Goal: Submit feedback/report problem

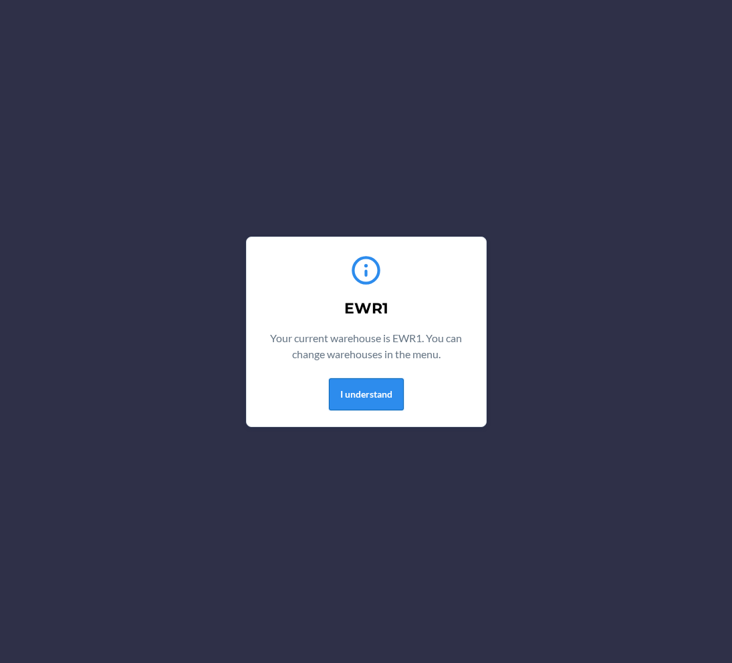
click at [357, 389] on button "I understand" at bounding box center [366, 394] width 75 height 32
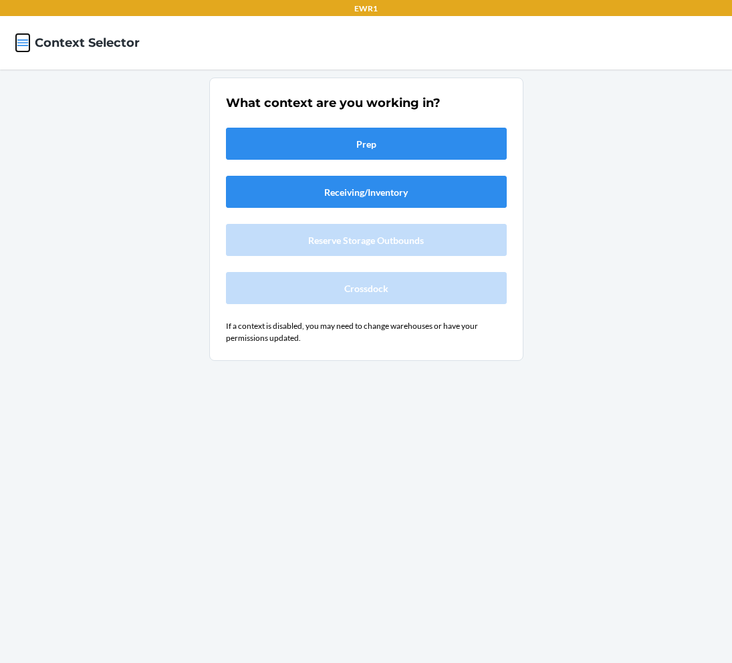
click at [24, 39] on icon "button" at bounding box center [22, 42] width 13 height 13
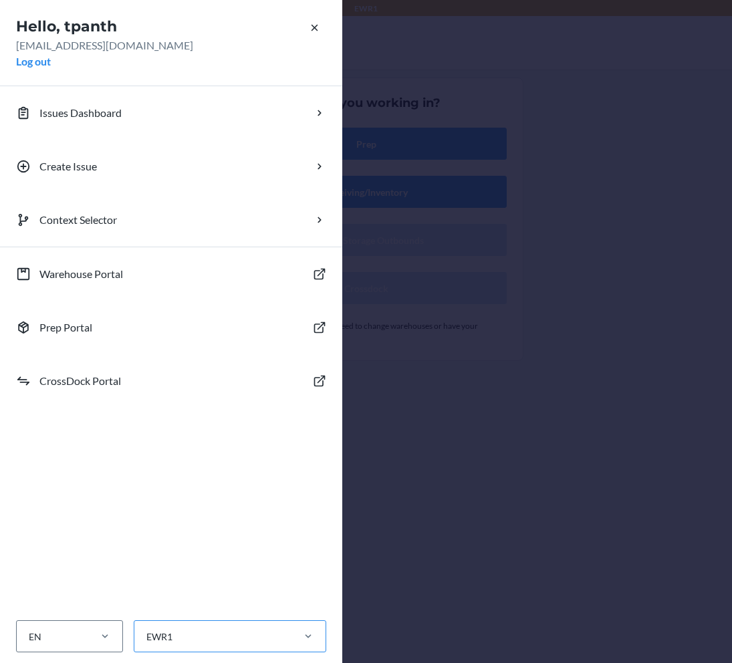
click at [179, 639] on div "EWR1" at bounding box center [212, 637] width 156 height 22
click at [146, 639] on input "EWR1" at bounding box center [145, 637] width 1 height 14
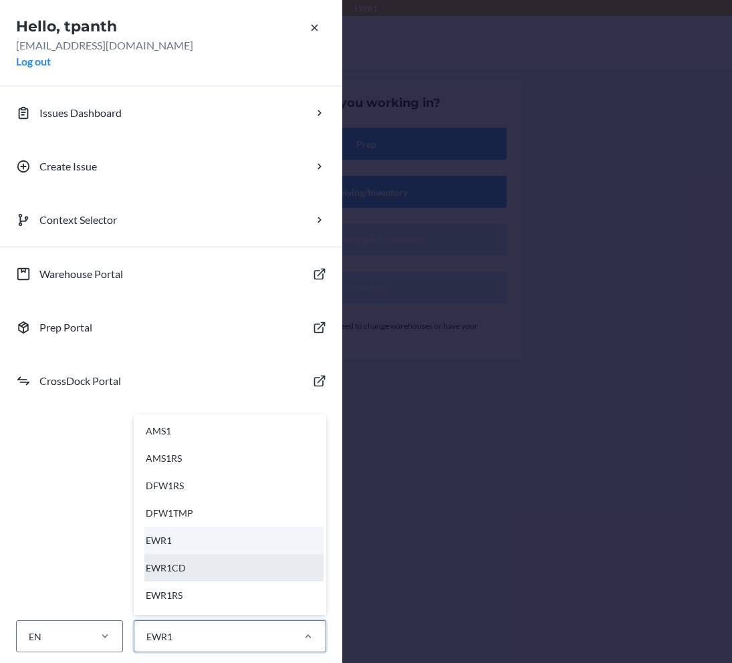
click at [181, 574] on div "EWR1CD" at bounding box center [233, 567] width 179 height 27
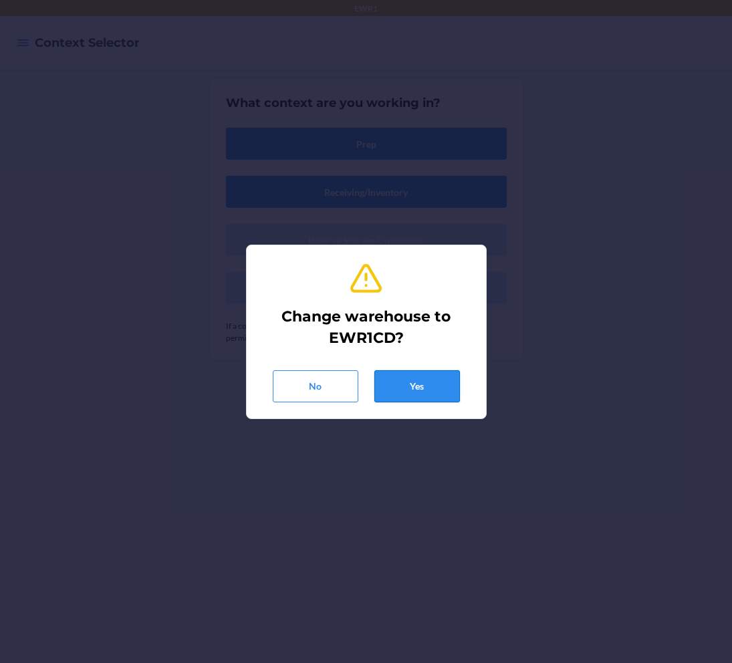
click at [410, 379] on button "Yes" at bounding box center [417, 386] width 86 height 32
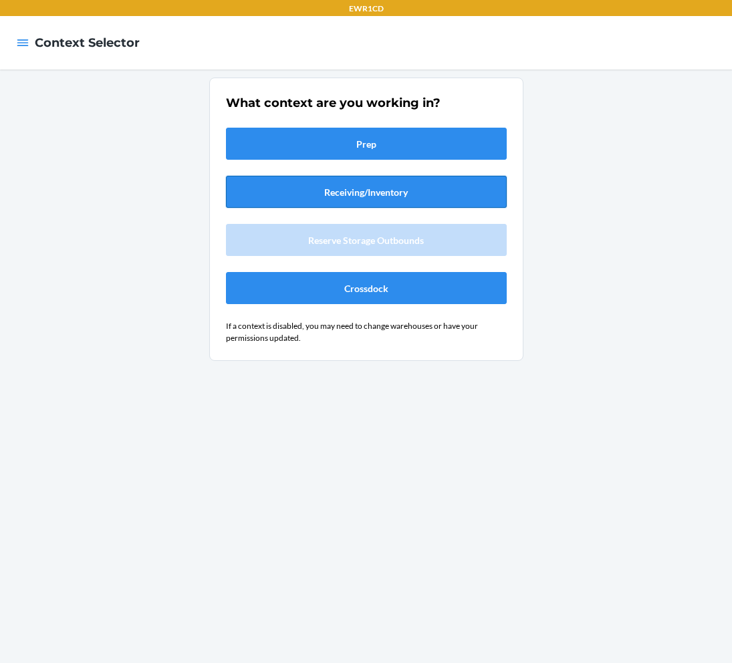
click at [334, 194] on button "Receiving/Inventory" at bounding box center [366, 192] width 281 height 32
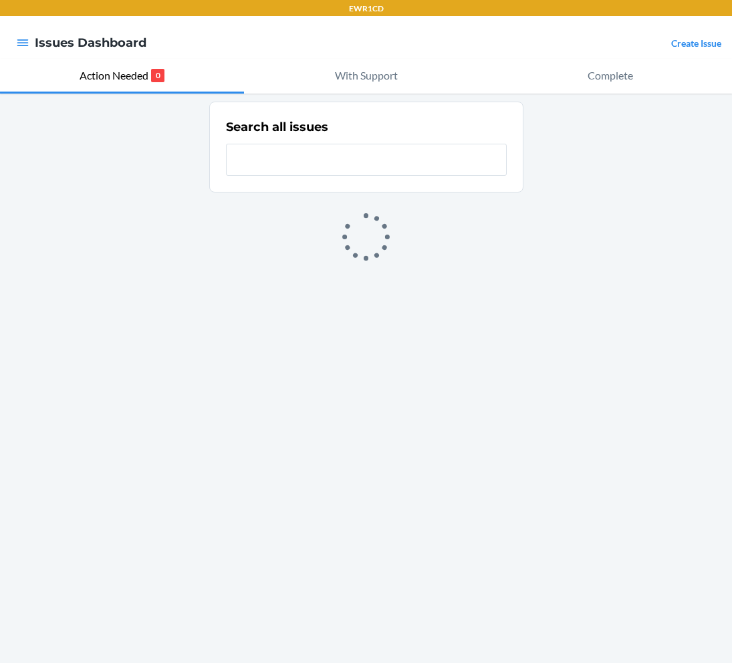
click at [700, 46] on link "Create Issue" at bounding box center [696, 42] width 50 height 11
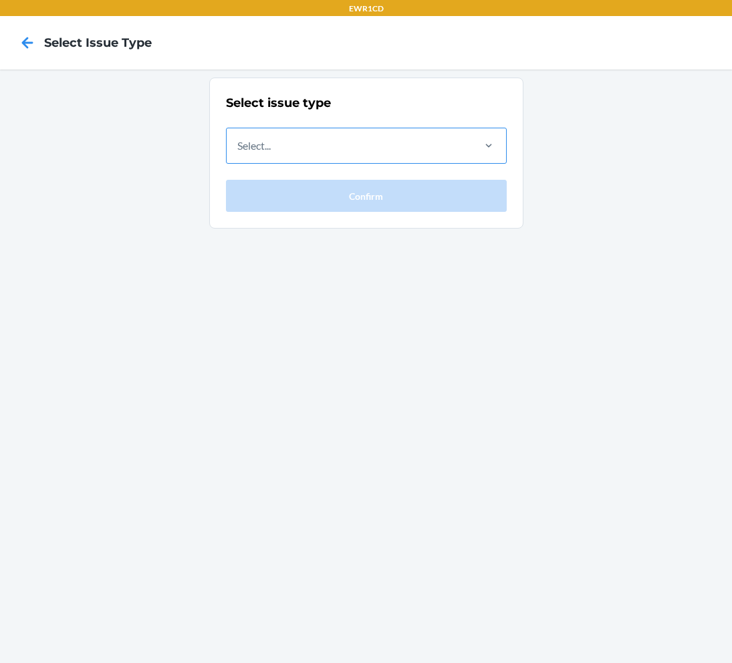
click at [456, 147] on div "Select..." at bounding box center [349, 145] width 245 height 35
click at [239, 147] on input "Select..." at bounding box center [237, 146] width 1 height 16
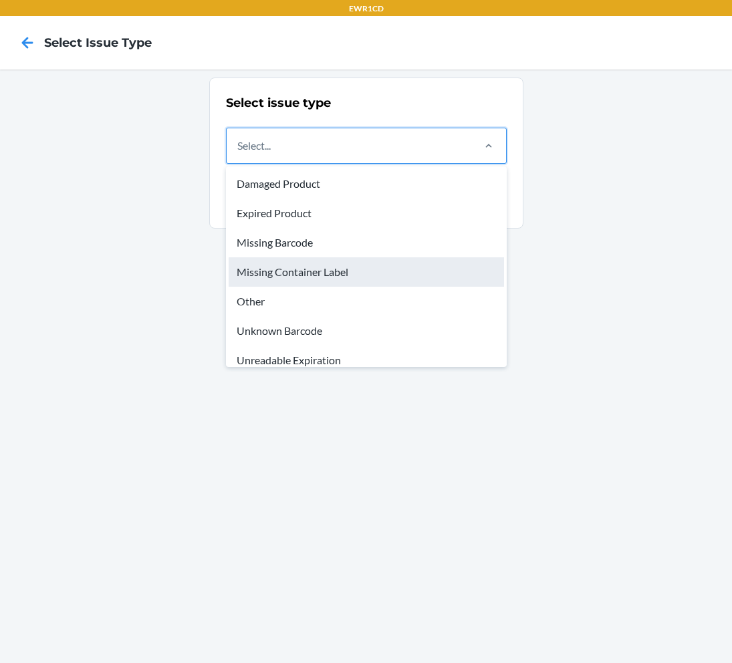
click at [461, 265] on div "Missing Container Label" at bounding box center [367, 271] width 276 height 29
click at [239, 154] on input "option Missing Container Label focused, 4 of 8. 8 results available. Use Up and…" at bounding box center [237, 146] width 1 height 16
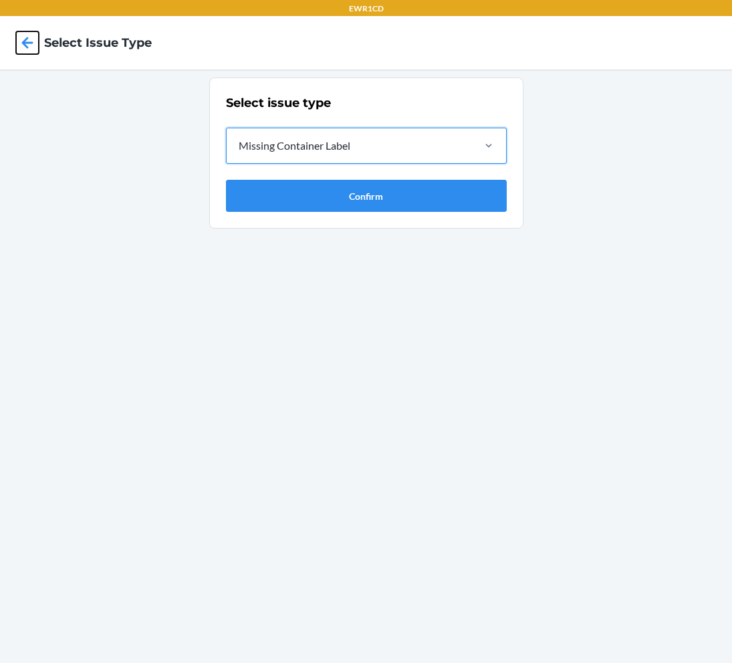
click at [32, 41] on icon at bounding box center [27, 42] width 23 height 23
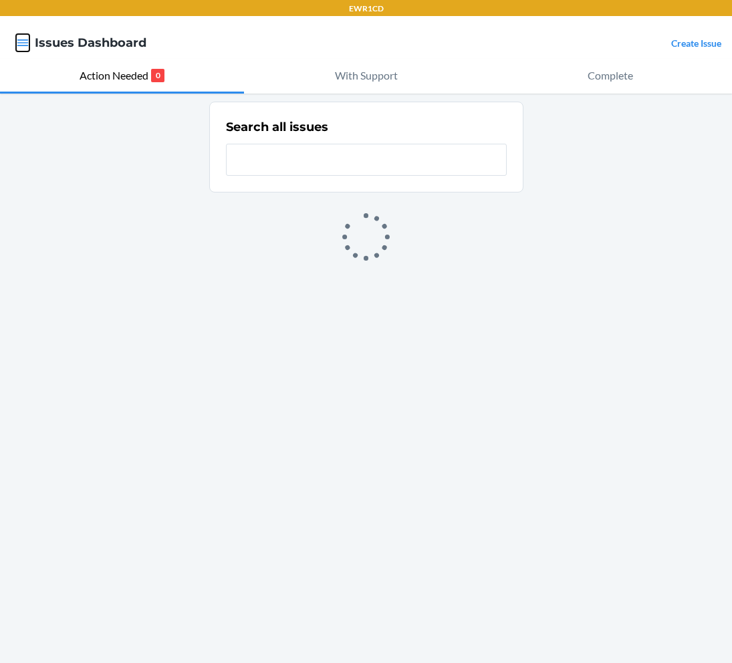
click at [20, 39] on icon "button" at bounding box center [22, 42] width 13 height 13
